Goal: Information Seeking & Learning: Learn about a topic

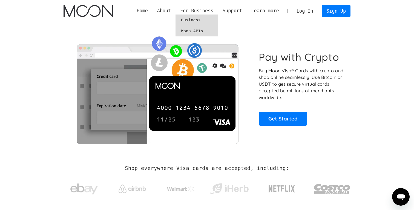
click at [193, 28] on link "Moon APIs" at bounding box center [196, 30] width 42 height 11
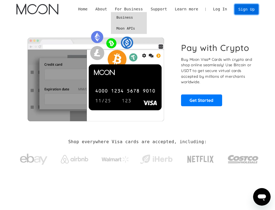
click at [245, 9] on link "Sign Up" at bounding box center [246, 9] width 24 height 10
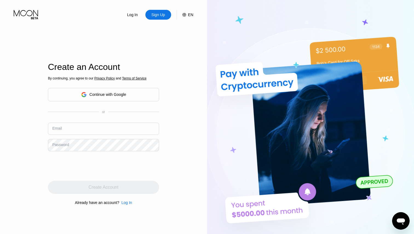
click at [130, 91] on div "Continue with Google" at bounding box center [103, 94] width 111 height 13
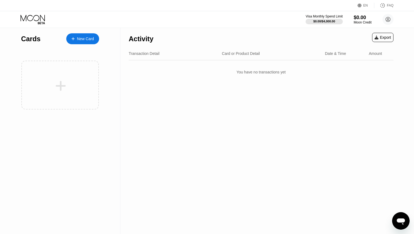
click at [156, 37] on div "Activity Export" at bounding box center [261, 37] width 265 height 19
click at [245, 109] on div "Activity Export Transaction Detail Card or Product Detail Date & Time Amount Yo…" at bounding box center [260, 131] width 281 height 207
click at [389, 20] on circle at bounding box center [387, 19] width 11 height 11
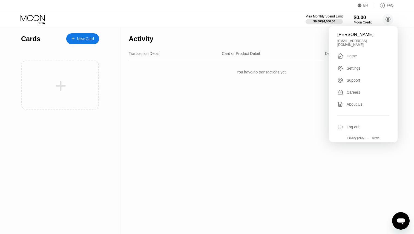
click at [354, 66] on div "Settings" at bounding box center [353, 68] width 14 height 4
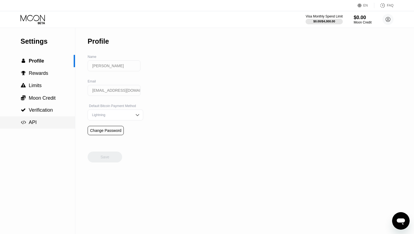
click at [34, 121] on span "API" at bounding box center [33, 122] width 8 height 5
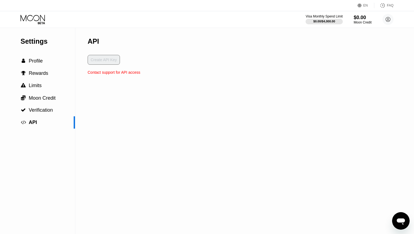
click at [106, 60] on div "Create API Key" at bounding box center [114, 62] width 53 height 15
click at [115, 69] on div "Create API Key" at bounding box center [114, 62] width 53 height 15
click at [102, 57] on div "Create API Key" at bounding box center [114, 62] width 53 height 15
click at [123, 69] on div "Create API Key" at bounding box center [114, 62] width 53 height 15
click at [125, 72] on div "Contact support for API access" at bounding box center [114, 72] width 53 height 4
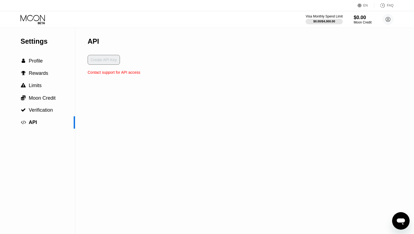
click at [109, 63] on div "Create API Key" at bounding box center [114, 62] width 53 height 15
click at [43, 112] on span "Verification" at bounding box center [41, 110] width 24 height 5
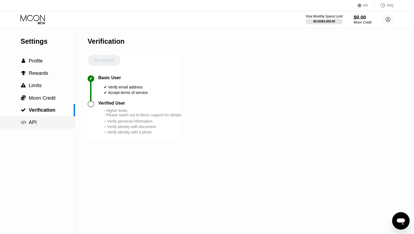
click at [43, 122] on div " API" at bounding box center [37, 123] width 75 height 6
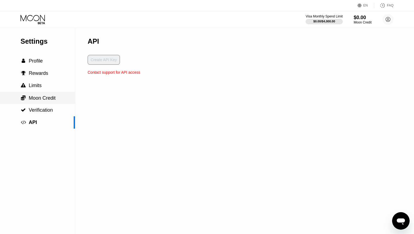
click at [31, 96] on span "Moon Credit" at bounding box center [42, 97] width 27 height 5
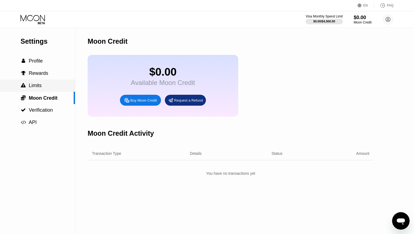
click at [34, 84] on span "Limits" at bounding box center [35, 85] width 13 height 5
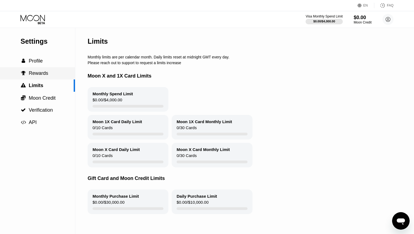
click at [33, 70] on div " Rewards" at bounding box center [37, 73] width 75 height 12
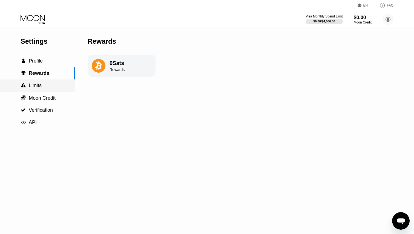
click at [39, 86] on span "Limits" at bounding box center [35, 85] width 13 height 5
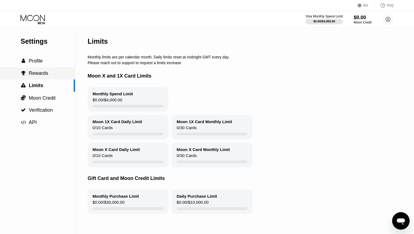
click at [38, 75] on span "Rewards" at bounding box center [38, 73] width 19 height 5
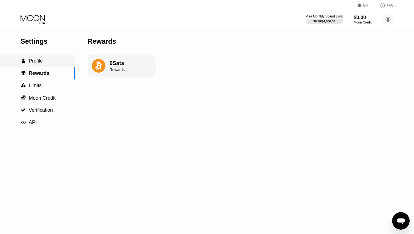
click at [36, 61] on span "Profile" at bounding box center [36, 60] width 14 height 5
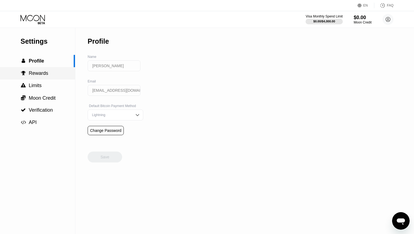
click at [39, 71] on span "Rewards" at bounding box center [38, 73] width 19 height 5
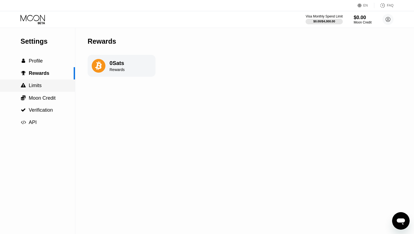
click at [43, 84] on div " Limits" at bounding box center [37, 86] width 75 height 6
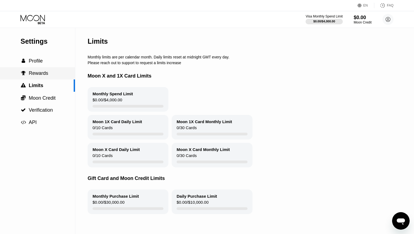
click at [40, 68] on div " Rewards" at bounding box center [37, 73] width 75 height 12
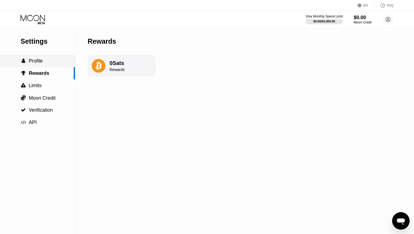
click at [44, 62] on div " Profile" at bounding box center [37, 61] width 75 height 6
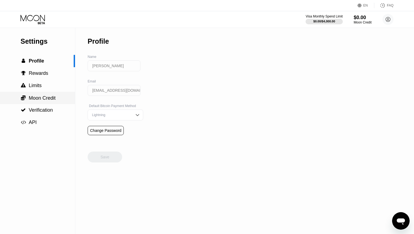
click at [50, 100] on span "Moon Credit" at bounding box center [42, 97] width 27 height 5
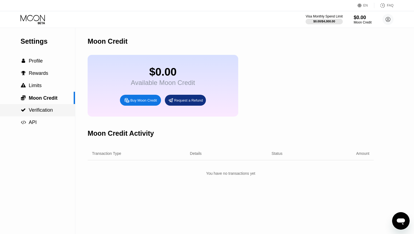
click at [49, 107] on div " Verification" at bounding box center [37, 110] width 75 height 12
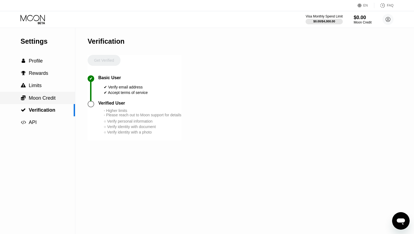
click at [48, 95] on span "Moon Credit" at bounding box center [42, 97] width 27 height 5
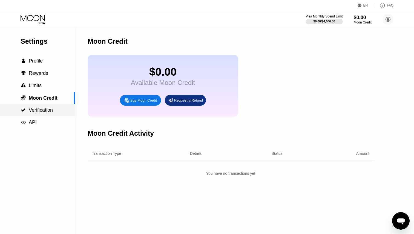
click at [32, 113] on span "Verification" at bounding box center [41, 110] width 24 height 5
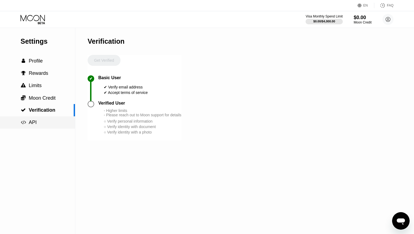
click at [35, 120] on div " API" at bounding box center [37, 123] width 75 height 12
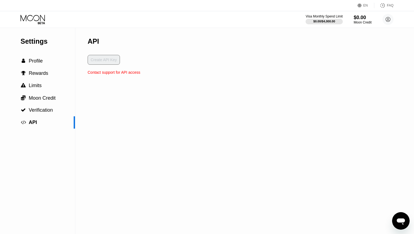
click at [111, 74] on div "Contact support for API access" at bounding box center [114, 72] width 53 height 4
click at [386, 5] on div "FAQ" at bounding box center [383, 5] width 19 height 5
click at [42, 86] on div " Limits" at bounding box center [37, 86] width 75 height 6
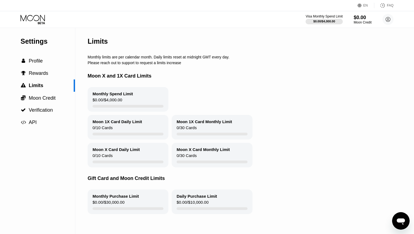
click at [110, 59] on div "Monthly limits are per calendar month. Daily limits reset at midnight GMT every…" at bounding box center [253, 57] width 331 height 4
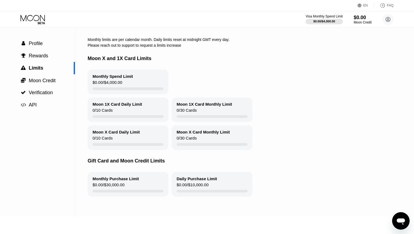
scroll to position [18, 0]
drag, startPoint x: 92, startPoint y: 74, endPoint x: 135, endPoint y: 83, distance: 44.2
click at [136, 83] on div "Monthly Spend Limit $0.00 / $4,000.00" at bounding box center [128, 81] width 81 height 25
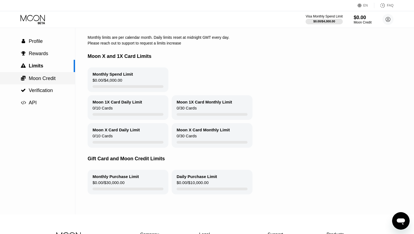
click at [29, 76] on span "Moon Credit" at bounding box center [42, 78] width 27 height 5
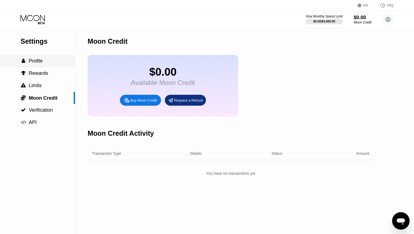
click at [34, 61] on span "Profile" at bounding box center [36, 60] width 14 height 5
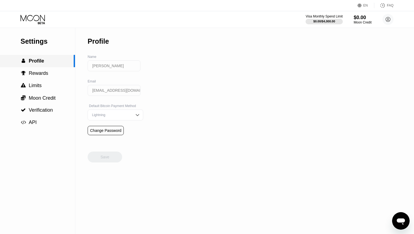
click at [34, 67] on div " Profile" at bounding box center [37, 61] width 75 height 12
click at [37, 123] on div " API" at bounding box center [37, 123] width 75 height 6
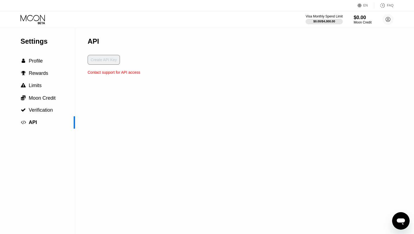
click at [153, 118] on div "Settings  Profile  Rewards  Limits  Moon Credit  Verification  API API Cr…" at bounding box center [207, 131] width 414 height 207
click at [108, 61] on div "Create API Key" at bounding box center [114, 62] width 53 height 15
click at [363, 18] on div "$0.00" at bounding box center [362, 18] width 18 height 6
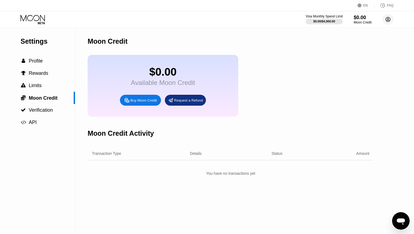
click at [389, 18] on icon at bounding box center [387, 19] width 5 height 5
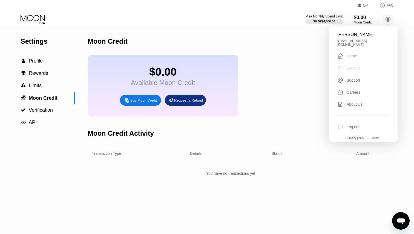
click at [367, 65] on div "Settings" at bounding box center [363, 68] width 52 height 6
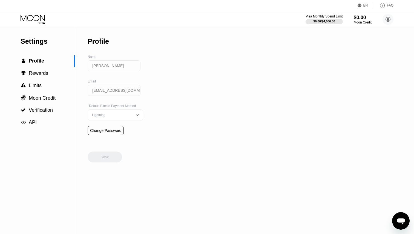
click at [393, 18] on div "Visa Monthly Spend Limit $0.00 / $4,000.00 $0.00 Moon Credit Mikhail Antaniuk m…" at bounding box center [207, 19] width 414 height 16
click at [389, 18] on circle at bounding box center [387, 19] width 11 height 11
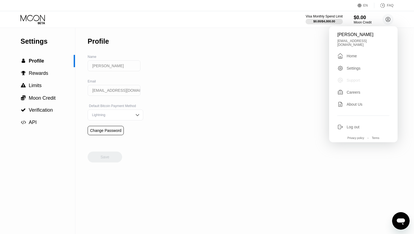
click at [355, 78] on div "Support" at bounding box center [352, 80] width 13 height 4
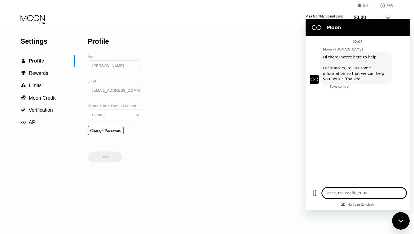
type textarea "x"
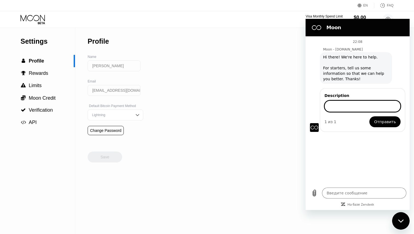
click at [344, 105] on input "Description" at bounding box center [362, 106] width 76 height 11
type input "Hey, I'm currently researching possibilities to integrate paywithmoon into my c…"
click at [380, 122] on span "Отправить" at bounding box center [385, 122] width 22 height 7
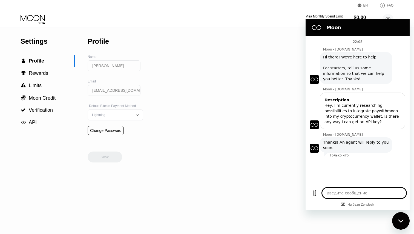
click at [346, 144] on span "Thanks! An agent will reply to you soon." at bounding box center [356, 145] width 66 height 11
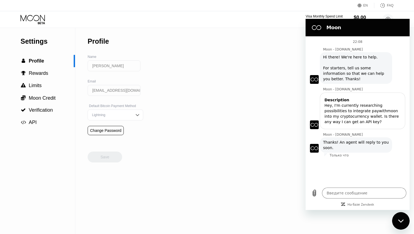
click at [338, 116] on div "Hey, I'm currently researching possibilities to integrate paywithmoon into my c…" at bounding box center [362, 114] width 76 height 22
click at [242, 106] on div "Settings  Profile  Rewards  Limits  Moon Credit  Verification  API Profil…" at bounding box center [207, 131] width 414 height 207
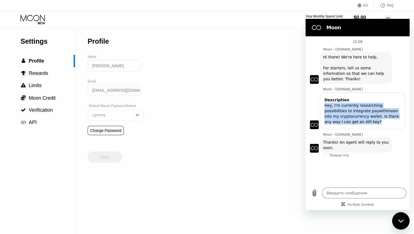
drag, startPoint x: 324, startPoint y: 106, endPoint x: 362, endPoint y: 121, distance: 41.1
click at [362, 121] on div "Hey, I'm currently researching possibilities to integrate paywithmoon into my c…" at bounding box center [362, 114] width 76 height 22
copy div "Hey, I'm currently researching possibilities to integrate paywithmoon into my c…"
type textarea "x"
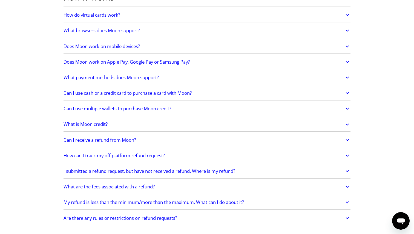
scroll to position [175, 0]
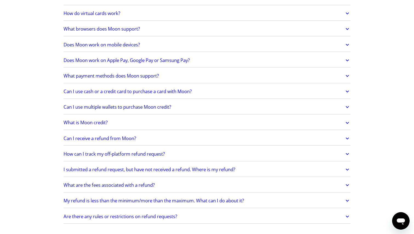
click at [160, 55] on link "Does Moon work on Apple Pay, Google Pay or Samsung Pay?" at bounding box center [206, 60] width 287 height 11
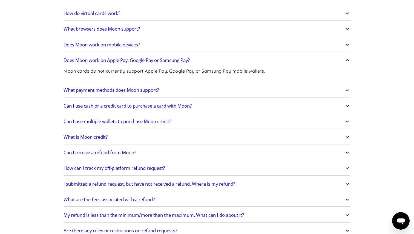
click at [99, 45] on h2 "Does Moon work on mobile devices?" at bounding box center [101, 44] width 76 height 5
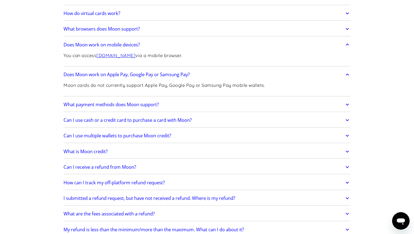
click at [99, 45] on h2 "Does Moon work on mobile devices?" at bounding box center [101, 44] width 76 height 5
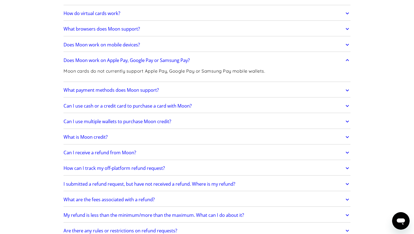
click at [95, 33] on link "What browsers does Moon support?" at bounding box center [206, 28] width 287 height 11
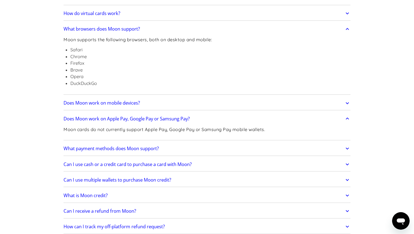
click at [95, 33] on link "What browsers does Moon support?" at bounding box center [206, 28] width 287 height 11
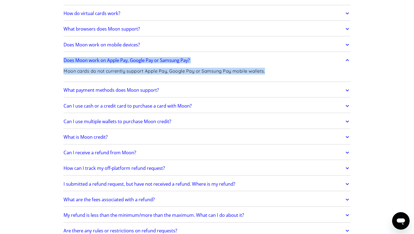
drag, startPoint x: 62, startPoint y: 59, endPoint x: 284, endPoint y: 70, distance: 222.4
copy div "Does Moon work on Apple Pay, Google Pay or Samsung Pay? Moon cards do not curre…"
click at [143, 86] on link "What payment methods does Moon support?" at bounding box center [206, 90] width 287 height 11
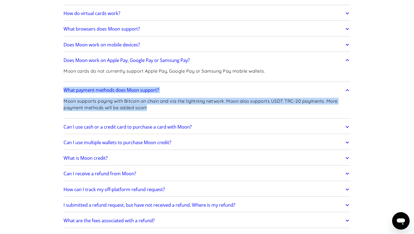
drag, startPoint x: 61, startPoint y: 90, endPoint x: 156, endPoint y: 108, distance: 96.6
click at [143, 28] on link "What browsers does Moon support?" at bounding box center [206, 28] width 287 height 11
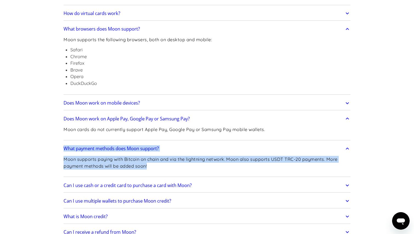
click at [143, 28] on link "What browsers does Moon support?" at bounding box center [206, 28] width 287 height 11
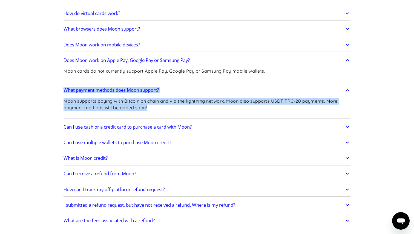
click at [132, 19] on link "How do virtual cards work?" at bounding box center [206, 13] width 287 height 11
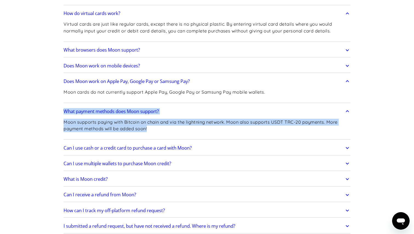
click at [128, 10] on link "How do virtual cards work?" at bounding box center [206, 13] width 287 height 11
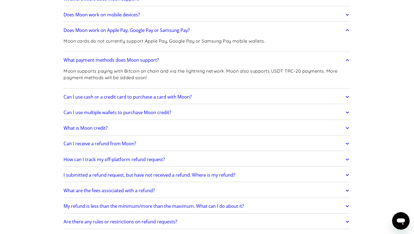
scroll to position [205, 0]
click at [106, 113] on h2 "Can I use multiple wallets to purchase Moon credit?" at bounding box center [117, 111] width 108 height 5
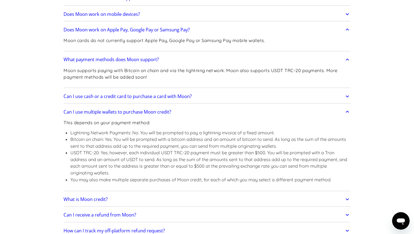
click at [106, 113] on h2 "Can I use multiple wallets to purchase Moon credit?" at bounding box center [117, 111] width 108 height 5
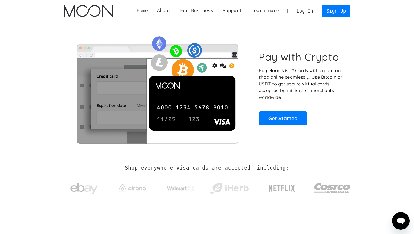
click at [283, 85] on p "Buy Moon Visa® Cards with crypto and shop online seamlessly! Use Bitcoin or USD…" at bounding box center [302, 84] width 86 height 34
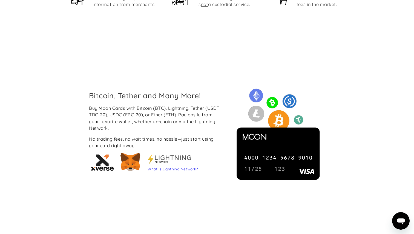
scroll to position [417, 0]
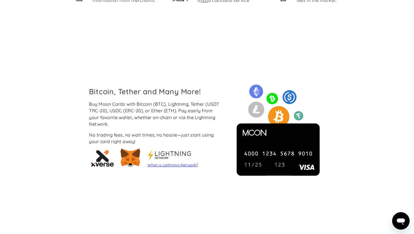
click at [163, 121] on div "Buy Moon Cards with Bitcoin (BTC), Lightning, Tether (USDT TRC-20), USDC (ERC-2…" at bounding box center [156, 114] width 134 height 27
click at [176, 72] on div "Bitcoin, Tether and Many More! Buy Moon Cards with Bitcoin (BTC), Lightning, Te…" at bounding box center [207, 128] width 414 height 171
click at [181, 125] on div "Buy Moon Cards with Bitcoin (BTC), Lightning, Tether (USDT TRC-20), USDC (ERC-2…" at bounding box center [156, 114] width 134 height 27
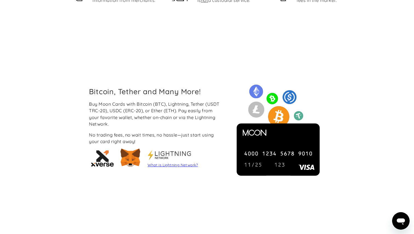
click at [175, 70] on div "Bitcoin, Tether and Many More! Buy Moon Cards with Bitcoin (BTC), Lightning, Te…" at bounding box center [207, 128] width 414 height 171
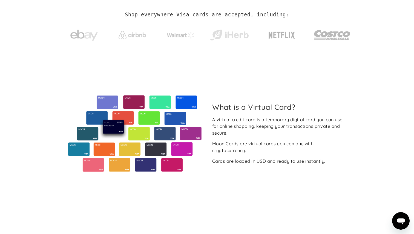
scroll to position [0, 0]
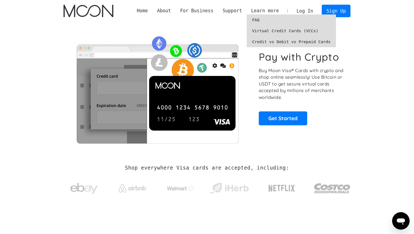
click at [283, 32] on link "Virtual Credit Cards (VCCs)" at bounding box center [290, 30] width 89 height 11
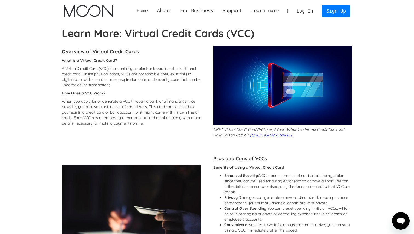
click at [105, 80] on p "A Virtual Credit Card (VCC) is essentially an electronic version of a tradition…" at bounding box center [131, 77] width 139 height 22
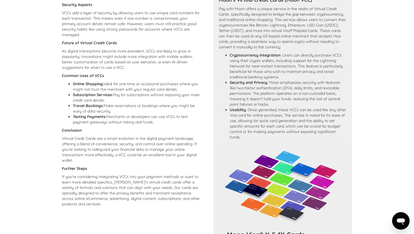
scroll to position [309, 0]
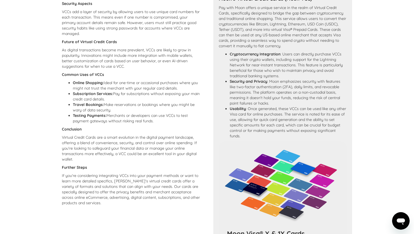
click at [51, 54] on section "Learn More: Virtual Credit Cards (VCC) Overview of Virtual Credit Cards What is…" at bounding box center [207, 26] width 414 height 616
click at [45, 59] on section "Learn More: Virtual Credit Cards (VCC) Overview of Virtual Credit Cards What is…" at bounding box center [207, 26] width 414 height 616
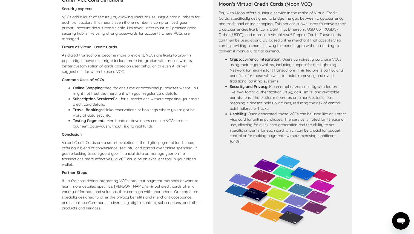
scroll to position [304, 0]
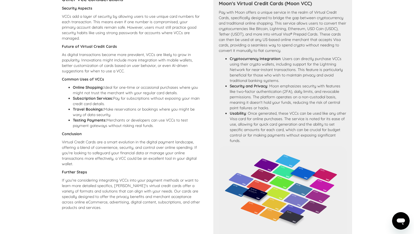
click at [214, 75] on div "Moon's Virtual Credit Cards (Moon VCC) Pay with Moon offers a unique service in…" at bounding box center [282, 166] width 139 height 346
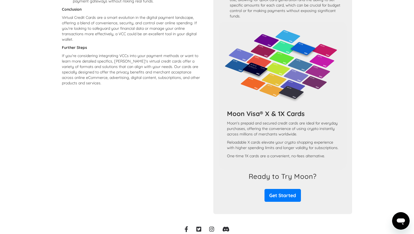
scroll to position [474, 0]
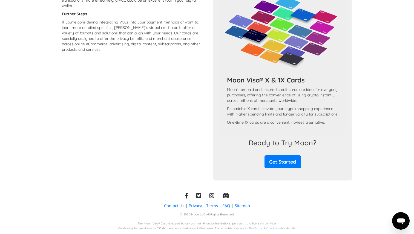
click at [217, 56] on div "Moon's Virtual Credit Cards (Moon VCC) Pay with Moon offers a unique service in…" at bounding box center [282, 8] width 139 height 346
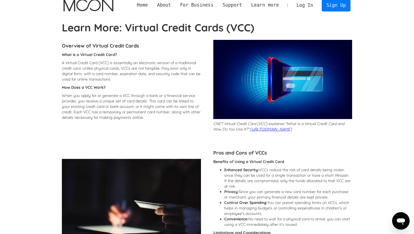
scroll to position [0, 0]
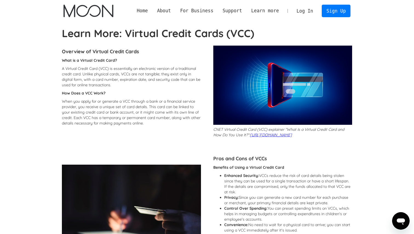
click at [178, 30] on strong "Learn More: Virtual Credit Cards (VCC)" at bounding box center [158, 33] width 192 height 13
click at [189, 19] on link "Business" at bounding box center [196, 19] width 42 height 11
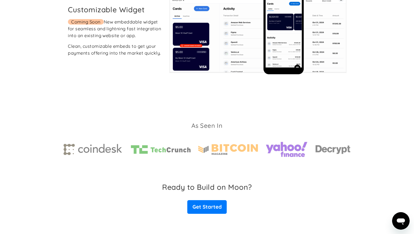
scroll to position [1084, 0]
